Goal: Task Accomplishment & Management: Use online tool/utility

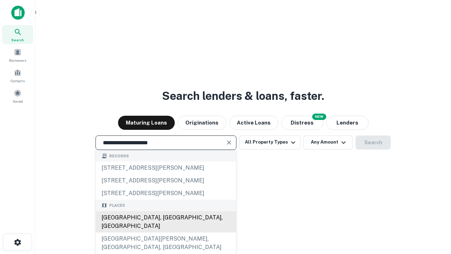
click at [166, 232] on div "[GEOGRAPHIC_DATA], [GEOGRAPHIC_DATA], [GEOGRAPHIC_DATA]" at bounding box center [166, 221] width 140 height 21
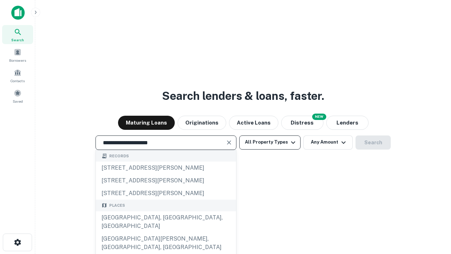
type input "**********"
click at [270, 142] on button "All Property Types" at bounding box center [269, 142] width 61 height 14
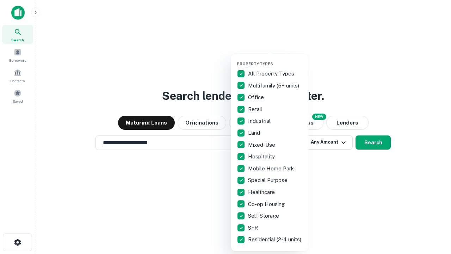
click at [275, 59] on button "button" at bounding box center [275, 59] width 77 height 0
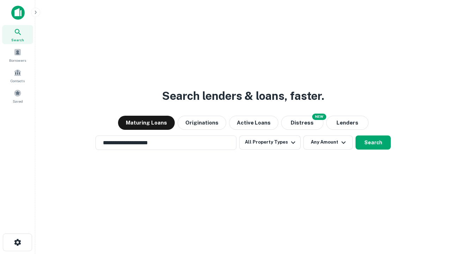
scroll to position [11, 0]
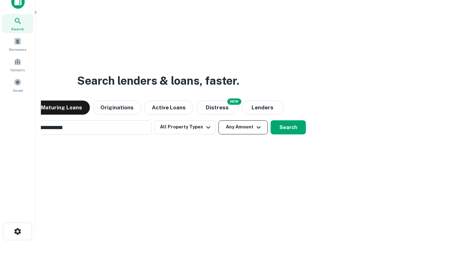
click at [218, 120] on button "Any Amount" at bounding box center [242, 127] width 49 height 14
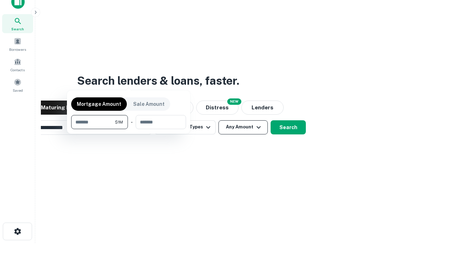
scroll to position [11, 0]
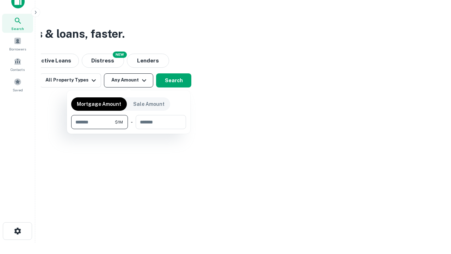
type input "*******"
click at [129, 129] on button "button" at bounding box center [128, 129] width 115 height 0
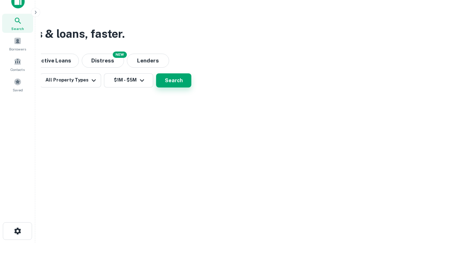
click at [191, 87] on button "Search" at bounding box center [173, 80] width 35 height 14
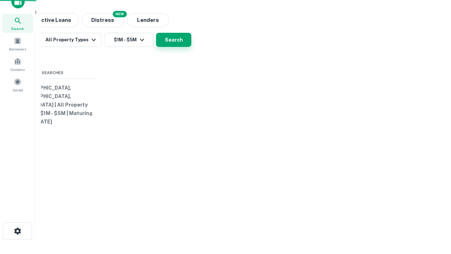
scroll to position [11, 0]
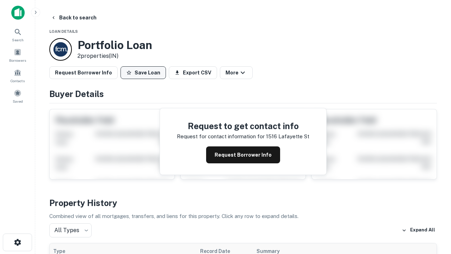
click at [143, 73] on button "Save Loan" at bounding box center [142, 72] width 45 height 13
click at [145, 73] on button "Loan Saved" at bounding box center [144, 72] width 49 height 13
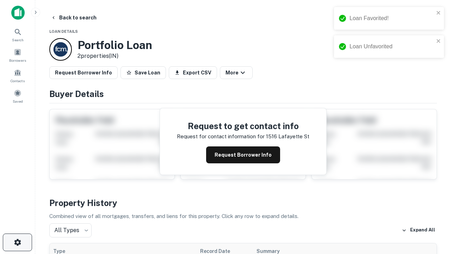
click at [17, 242] on icon "button" at bounding box center [17, 242] width 8 height 8
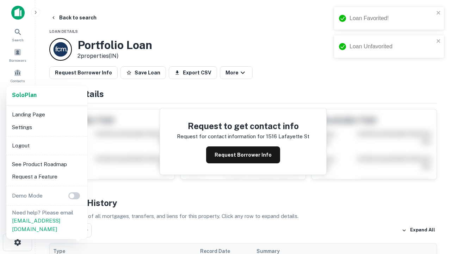
click at [46, 145] on li "Logout" at bounding box center [46, 145] width 75 height 13
